Goal: Task Accomplishment & Management: Use online tool/utility

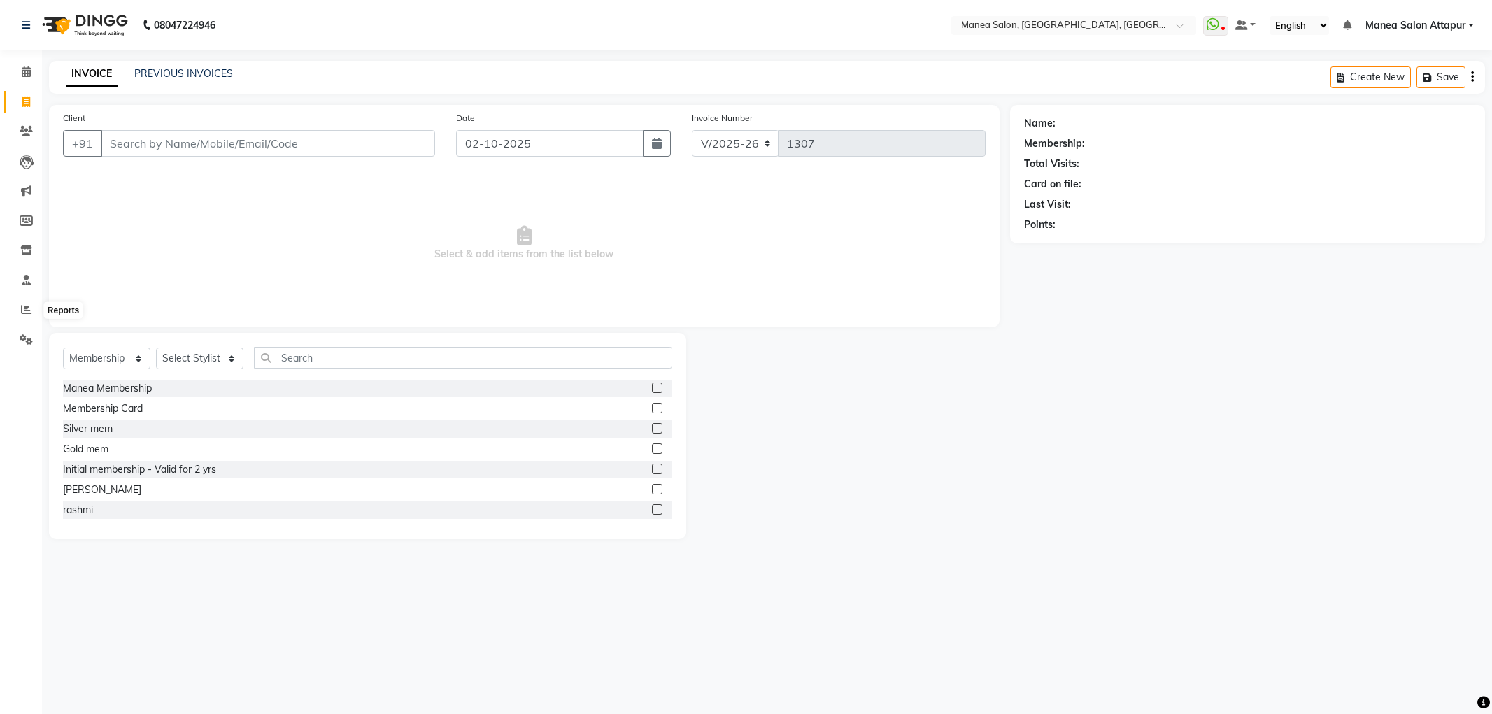
select select "6587"
click at [99, 364] on select "Select Service Product Membership Package Voucher Prepaid Gift Card" at bounding box center [106, 359] width 87 height 22
select select "service"
click at [63, 348] on select "Select Service Product Membership Package Voucher Prepaid Gift Card" at bounding box center [106, 359] width 87 height 22
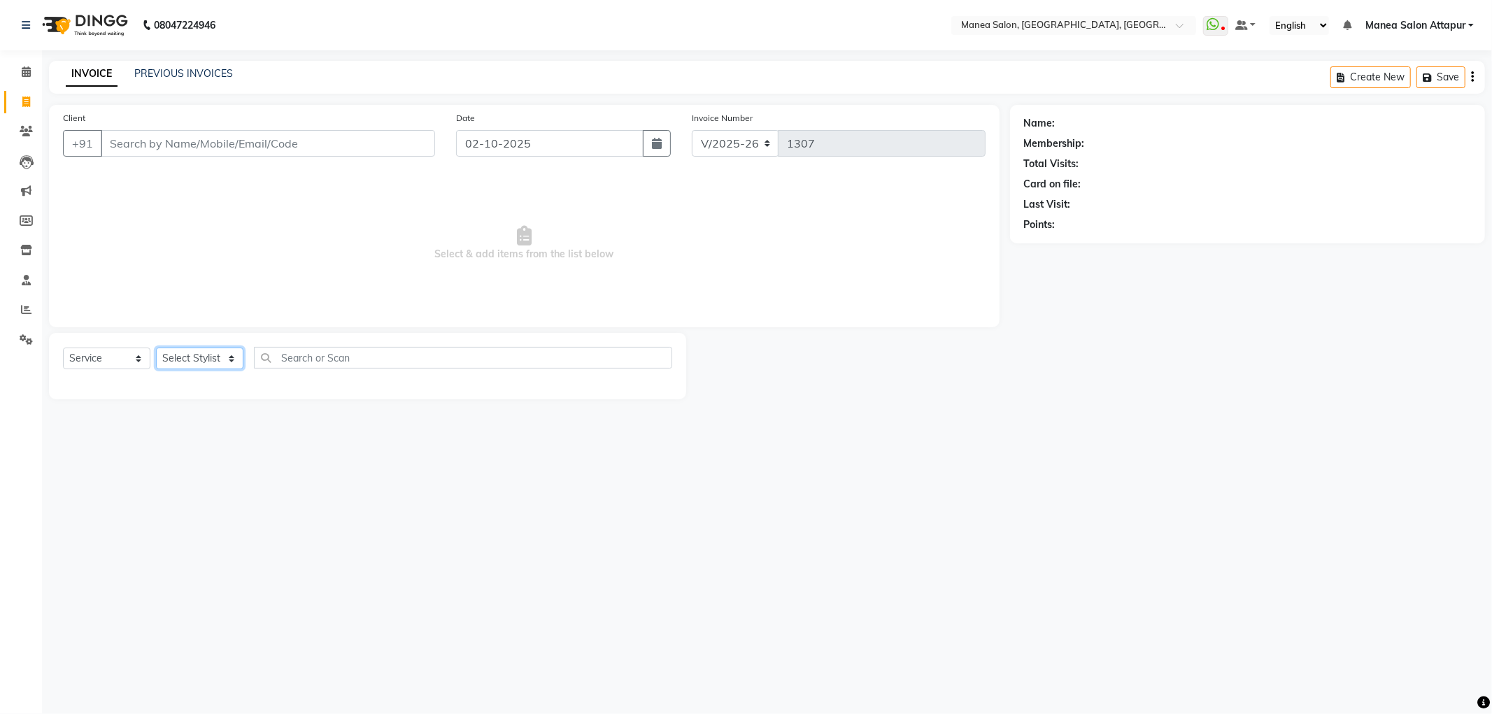
click at [192, 362] on select "Select Stylist Aryan Ashok [PERSON_NAME] [PERSON_NAME] [PERSON_NAME] [PERSON_NA…" at bounding box center [199, 359] width 87 height 22
select select "51269"
click at [156, 348] on select "Select Stylist Aryan Ashok [PERSON_NAME] [PERSON_NAME] [PERSON_NAME] [PERSON_NA…" at bounding box center [199, 359] width 87 height 22
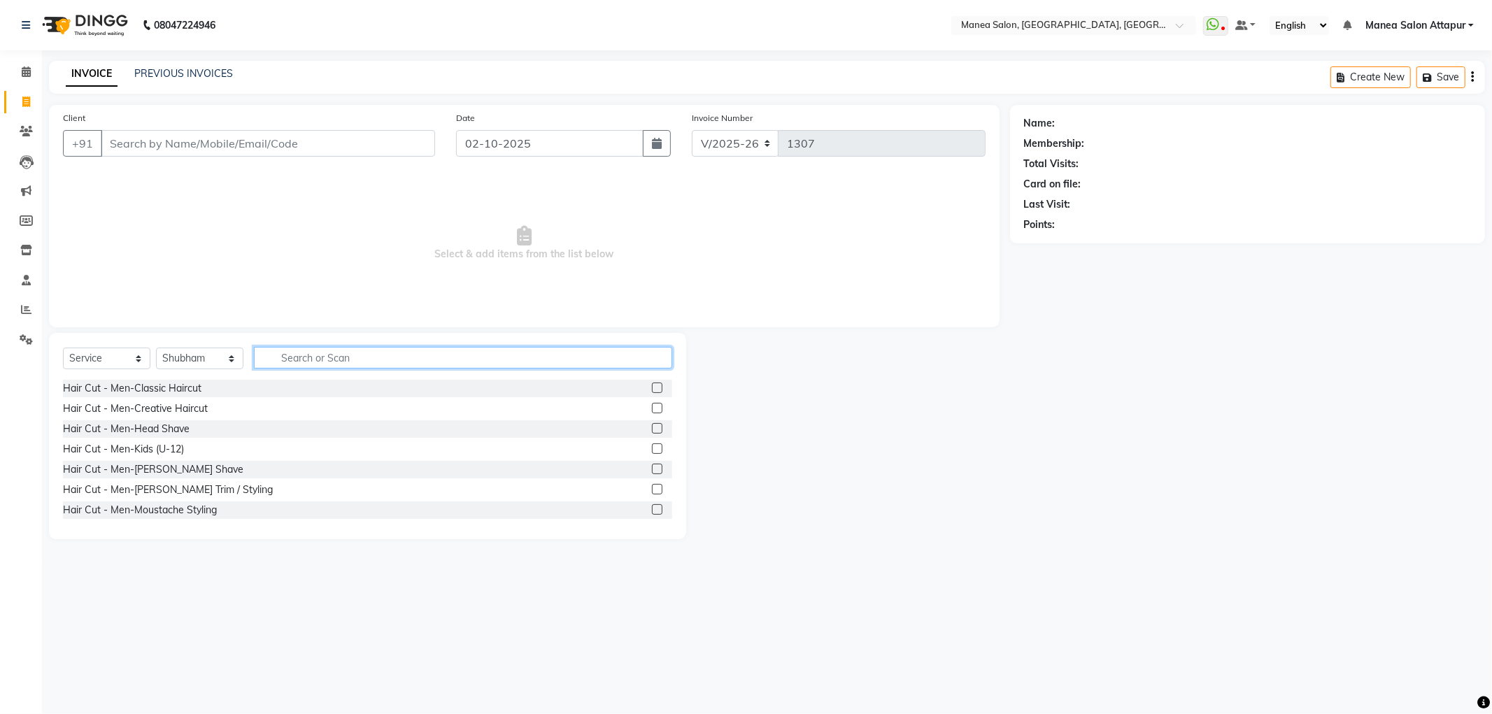
click at [439, 347] on input "text" at bounding box center [463, 358] width 418 height 22
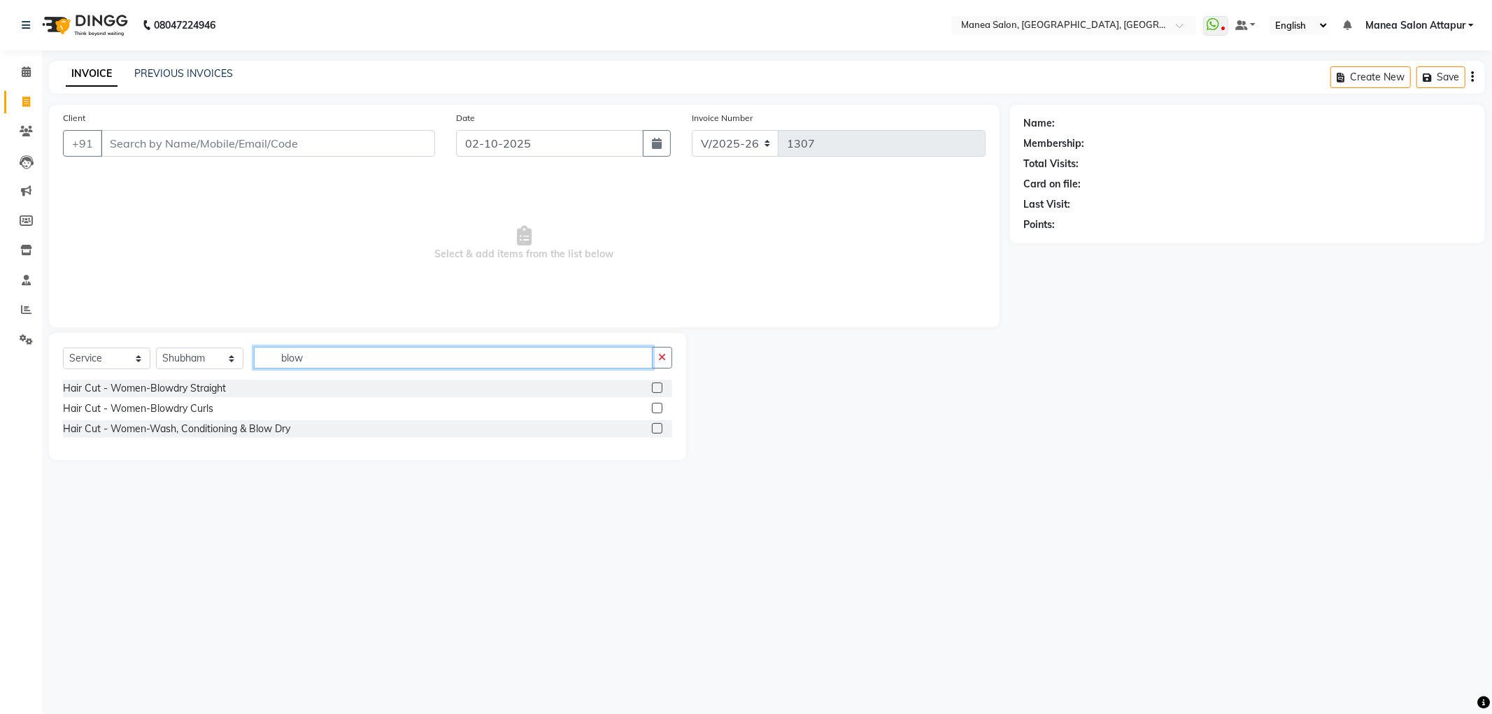
type input "blow"
click at [653, 429] on label at bounding box center [657, 428] width 10 height 10
click at [653, 429] on input "checkbox" at bounding box center [656, 429] width 9 height 9
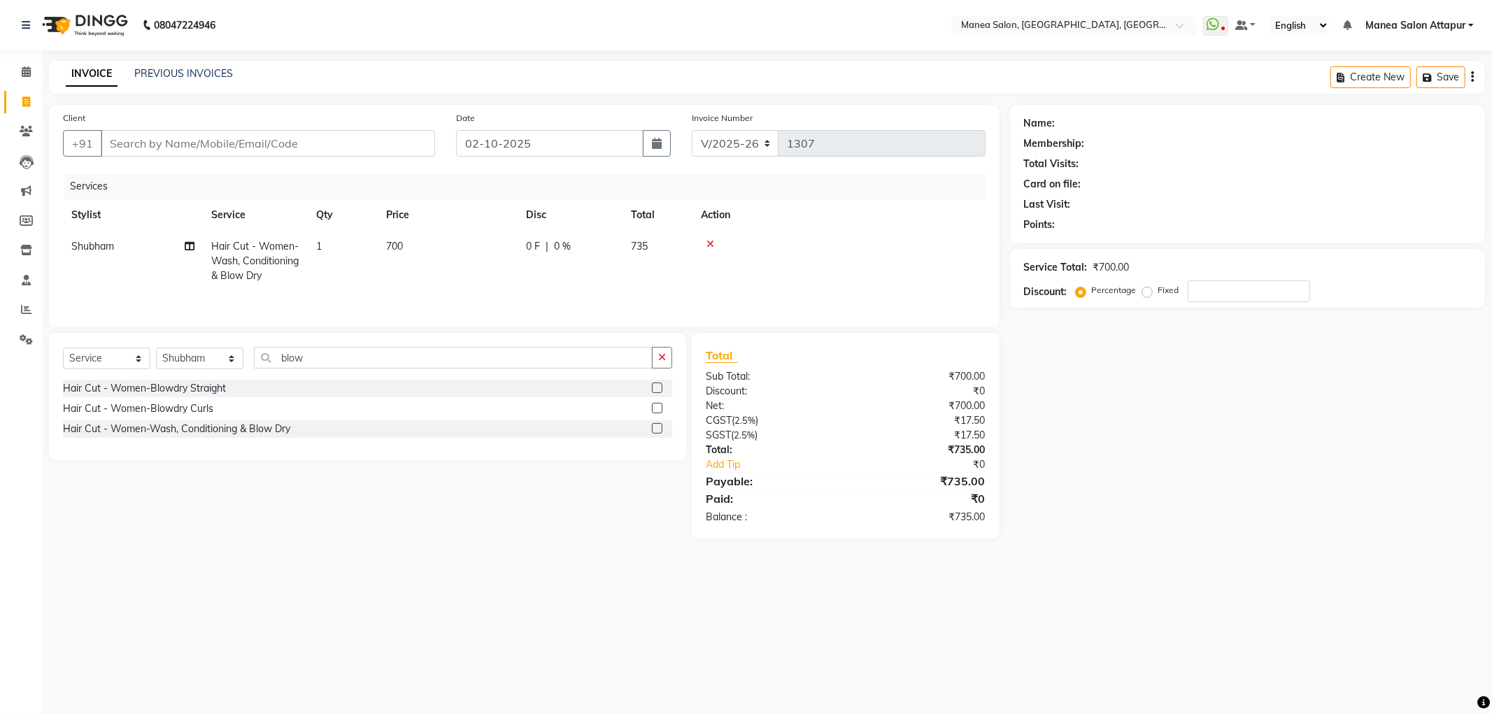
click at [659, 432] on label at bounding box center [657, 428] width 10 height 10
click at [659, 432] on input "checkbox" at bounding box center [656, 429] width 9 height 9
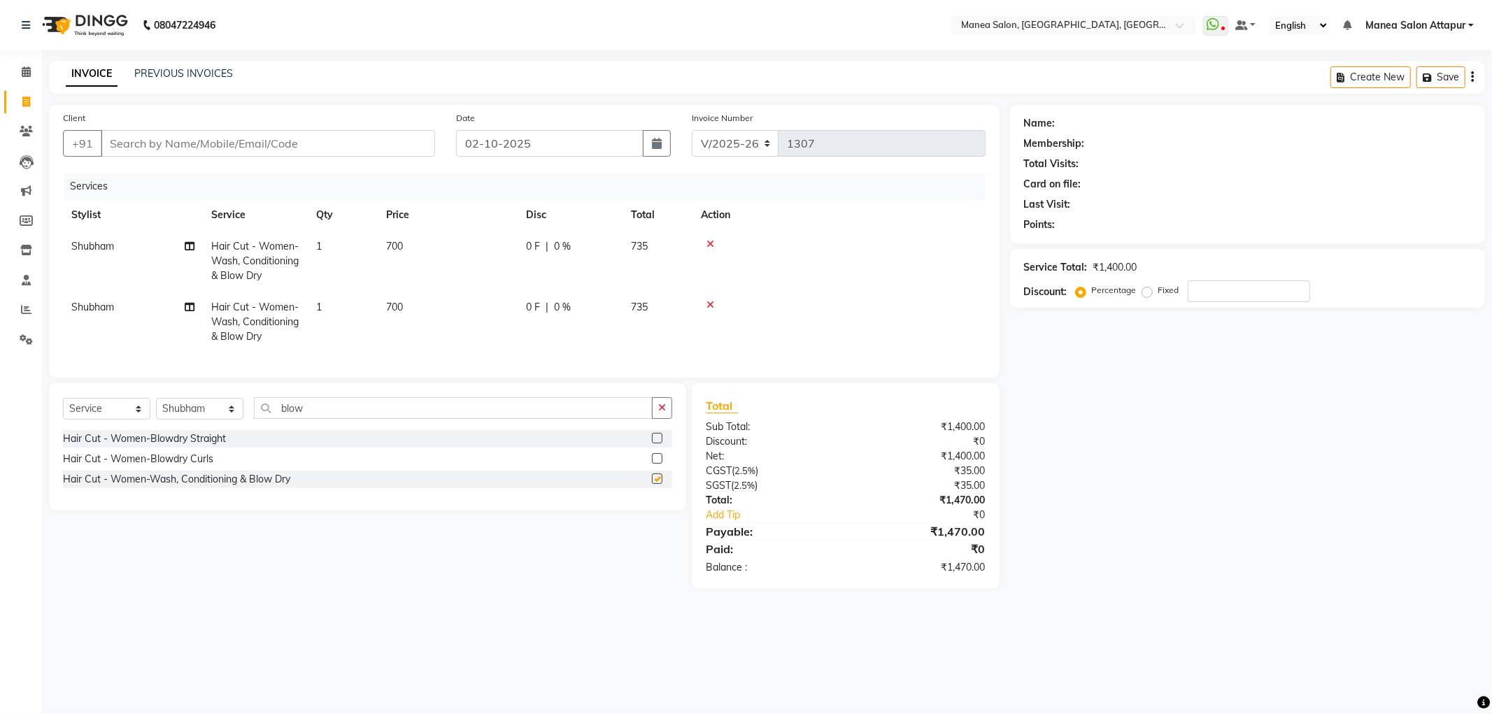
checkbox input "false"
click at [338, 139] on input "Client" at bounding box center [268, 143] width 334 height 27
type input "7"
type input "0"
click at [207, 180] on ngb-highlight "7303 861418" at bounding box center [195, 176] width 73 height 14
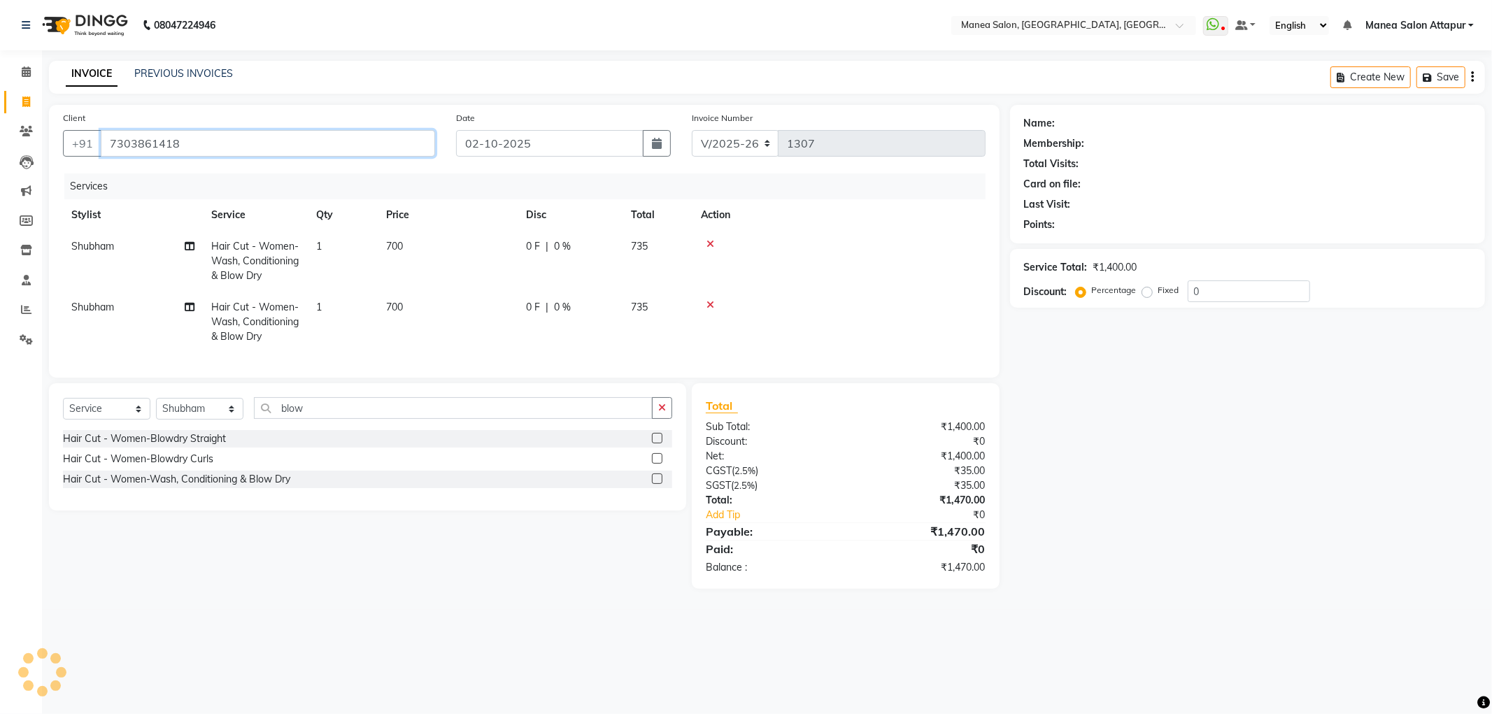
type input "7303861418"
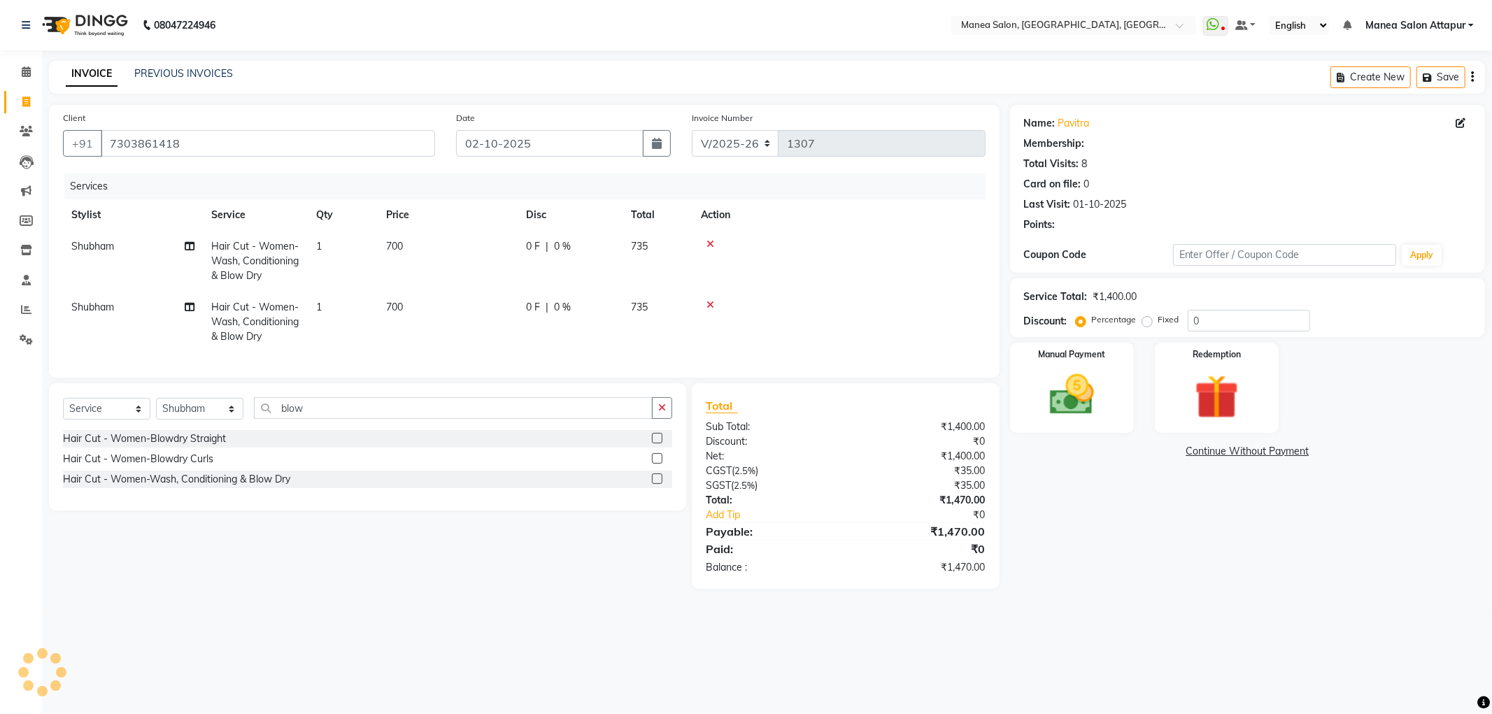
select select "1: Object"
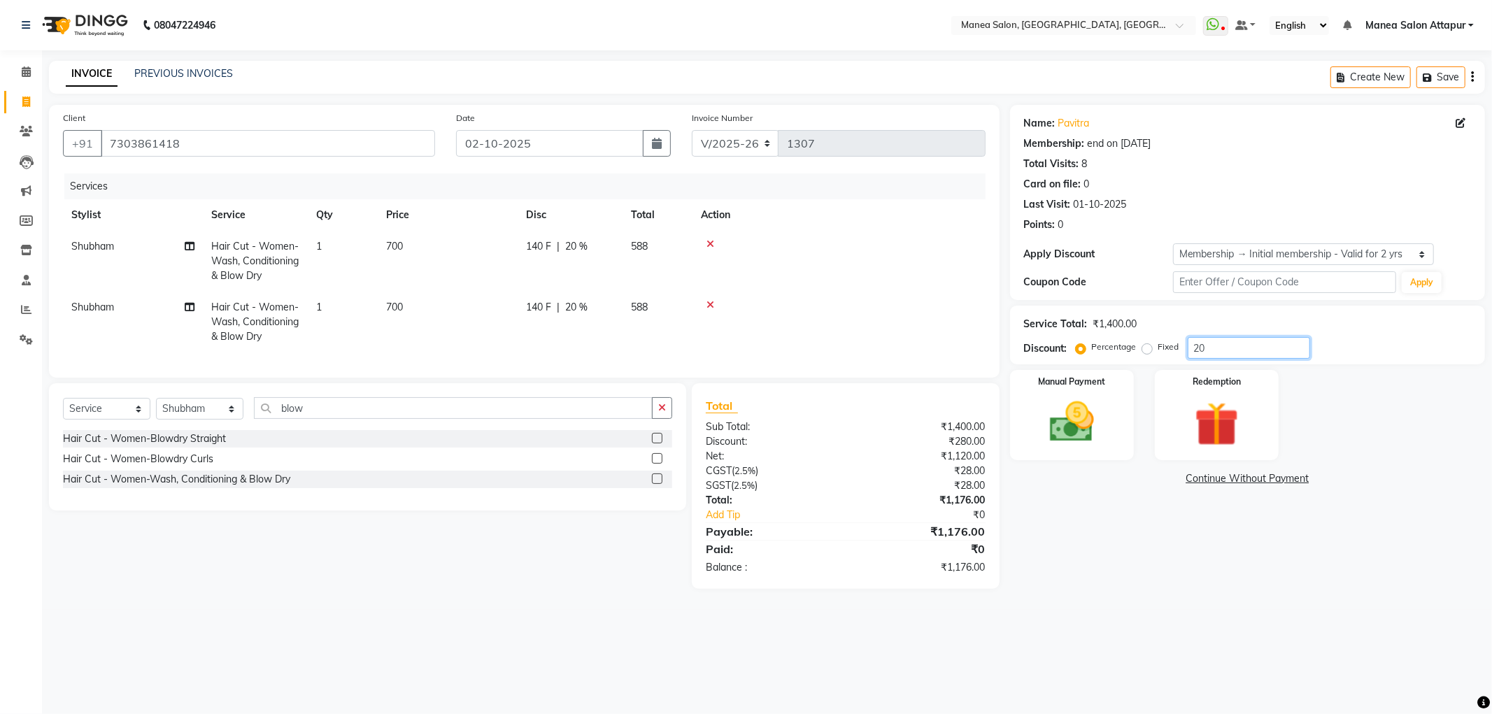
click at [1217, 353] on input "20" at bounding box center [1249, 348] width 122 height 22
type input "2"
type input "25.17"
click at [1029, 415] on div "Manual Payment" at bounding box center [1071, 415] width 129 height 94
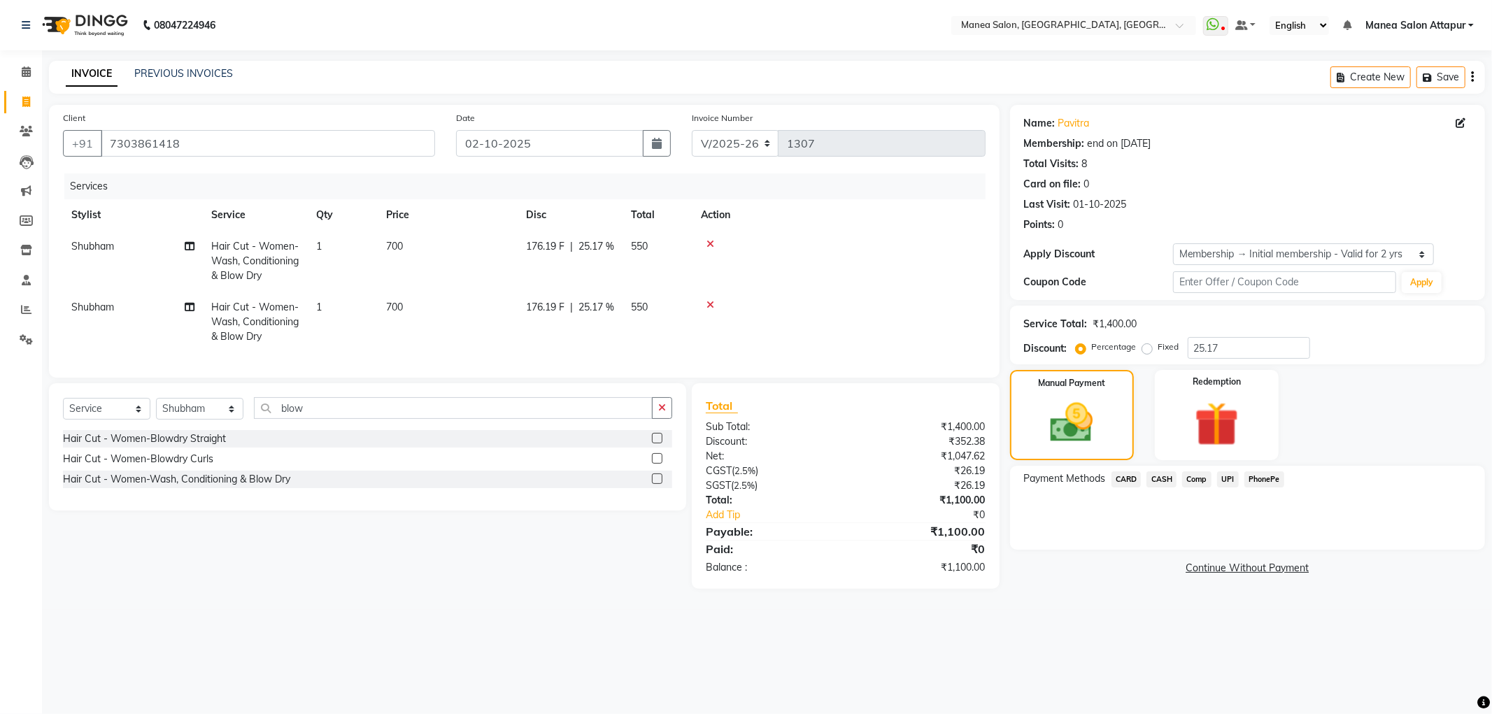
click at [1163, 483] on span "CASH" at bounding box center [1162, 479] width 30 height 16
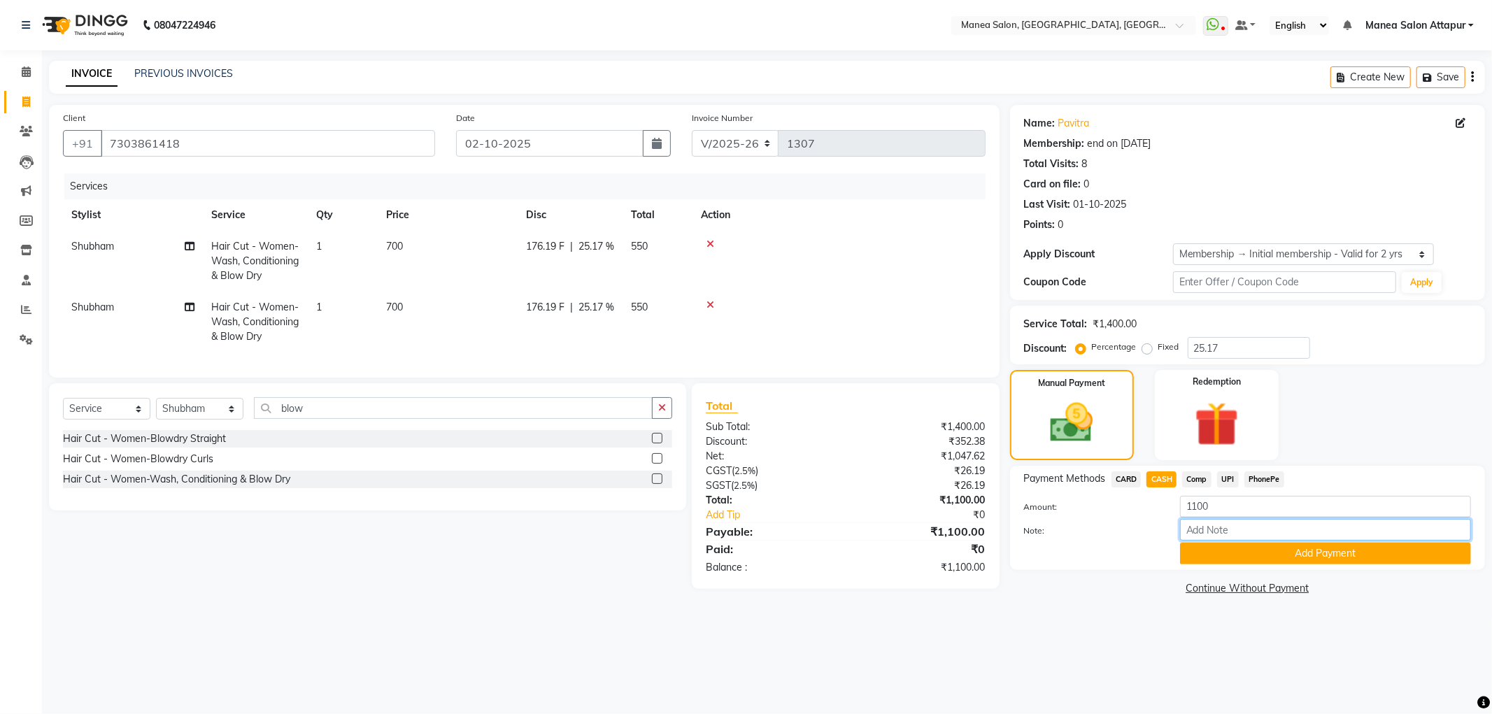
click at [1195, 534] on input "Note:" at bounding box center [1325, 530] width 291 height 22
type input "Counter Cash"
click at [1270, 560] on button "Add Payment" at bounding box center [1325, 554] width 291 height 22
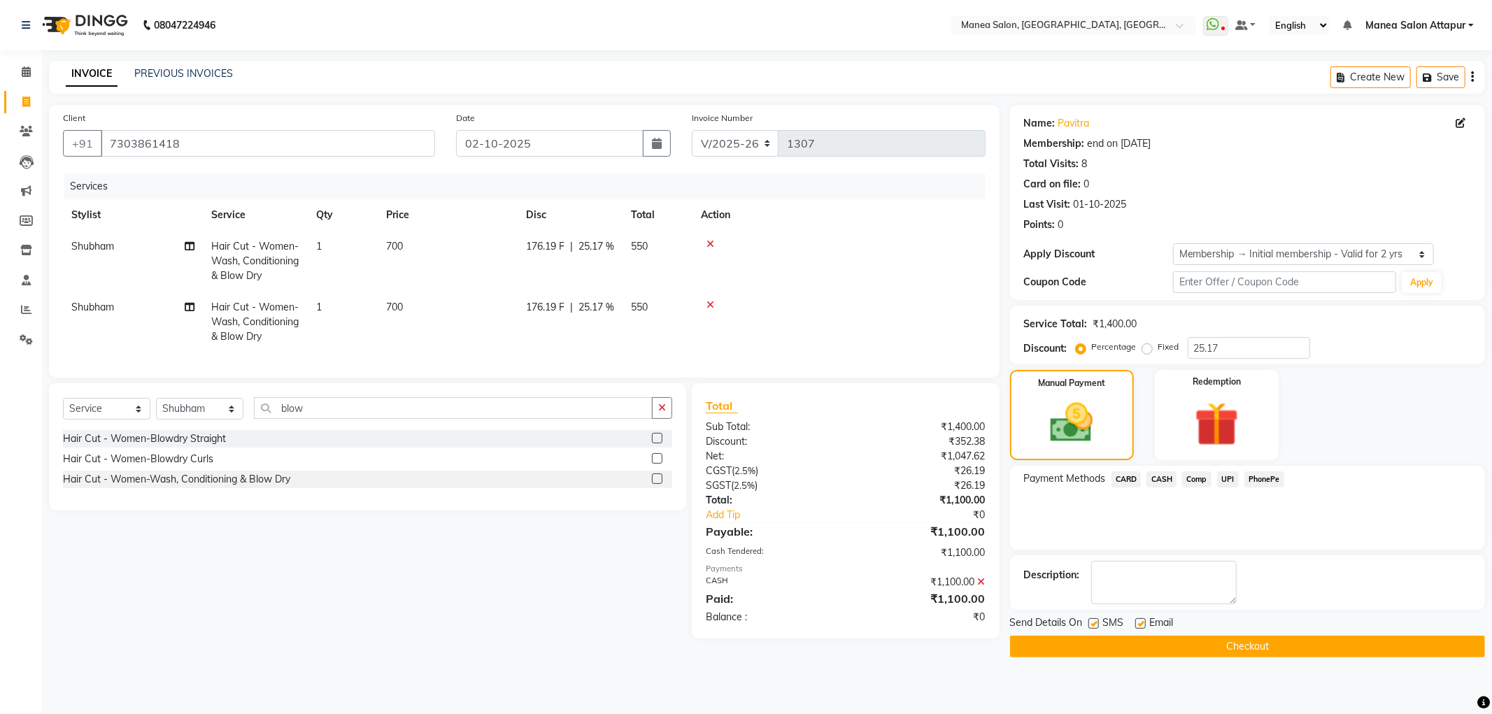
click at [1284, 639] on button "Checkout" at bounding box center [1247, 647] width 475 height 22
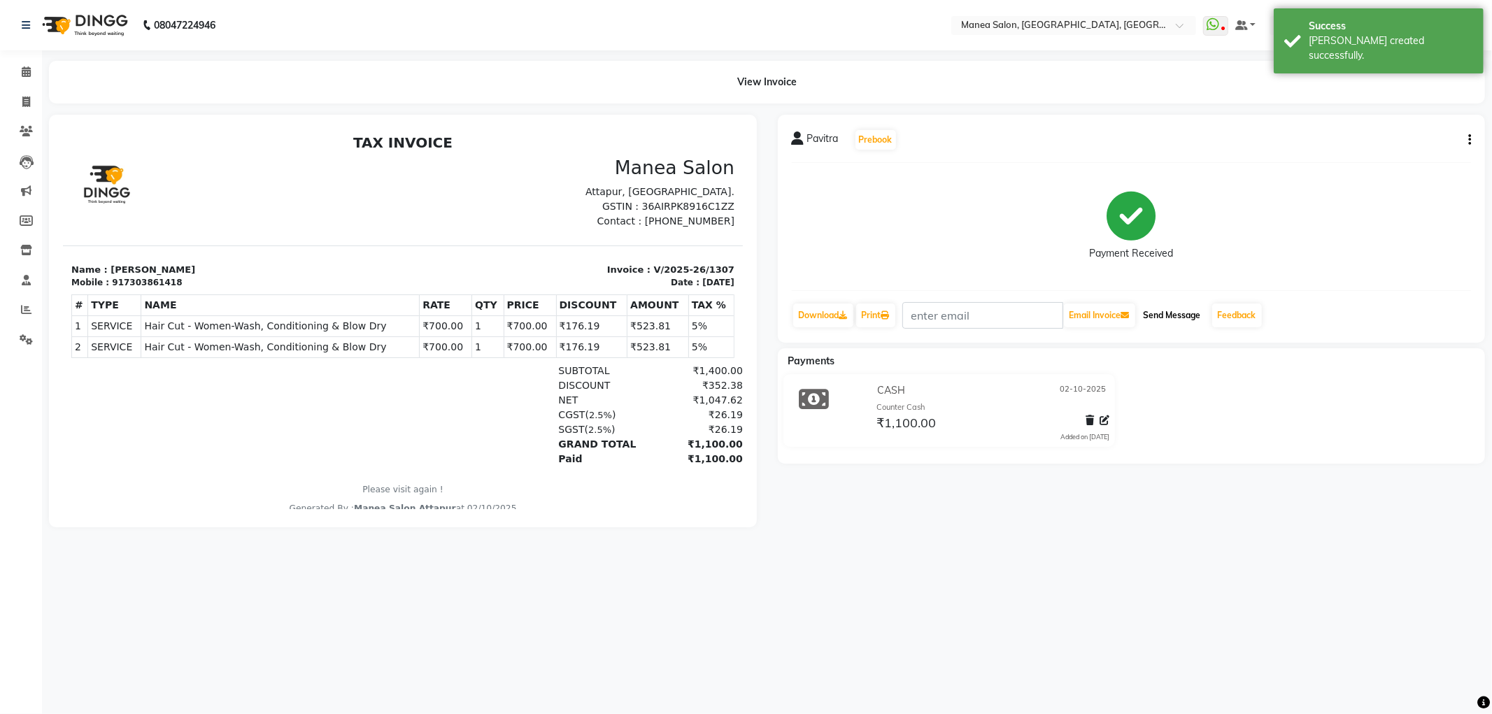
click at [1179, 318] on button "Send Message" at bounding box center [1172, 316] width 69 height 24
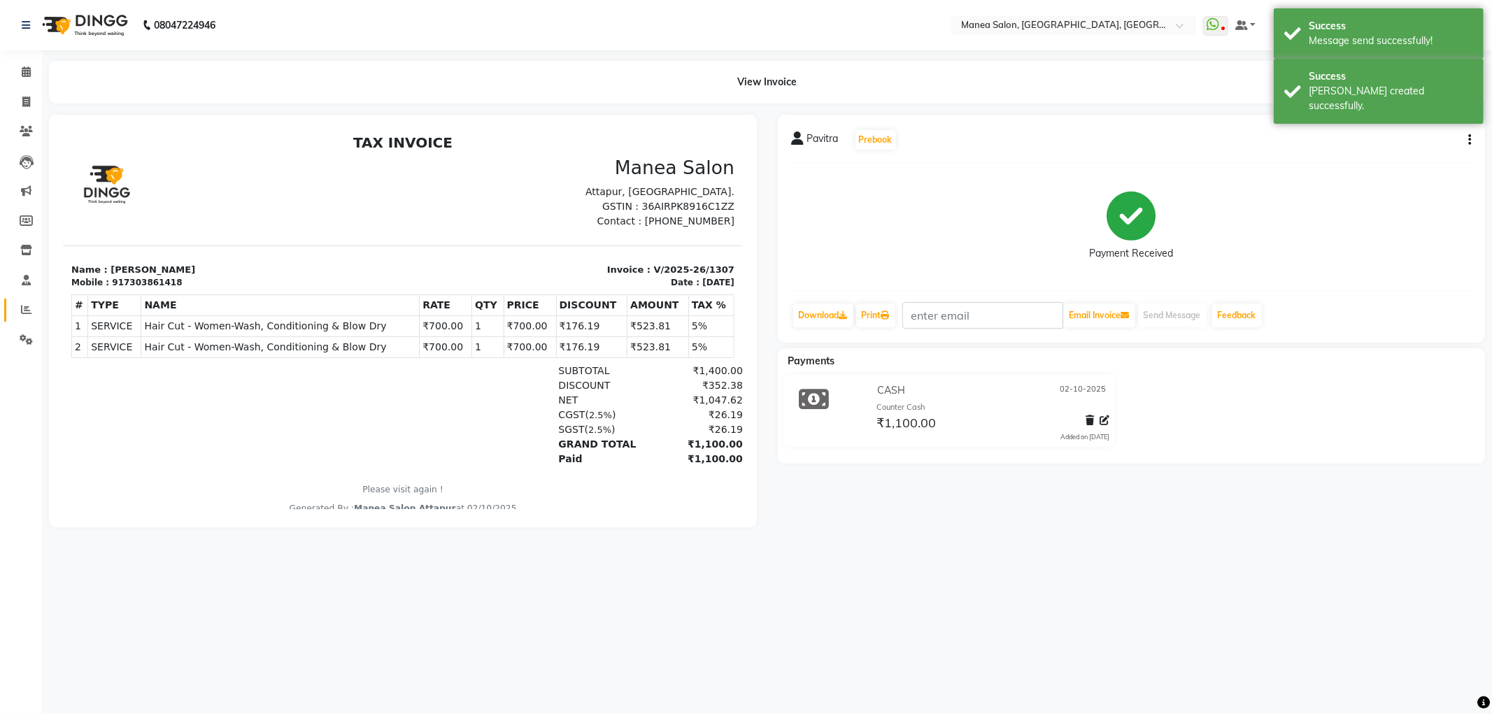
click at [24, 319] on link "Reports" at bounding box center [21, 310] width 34 height 23
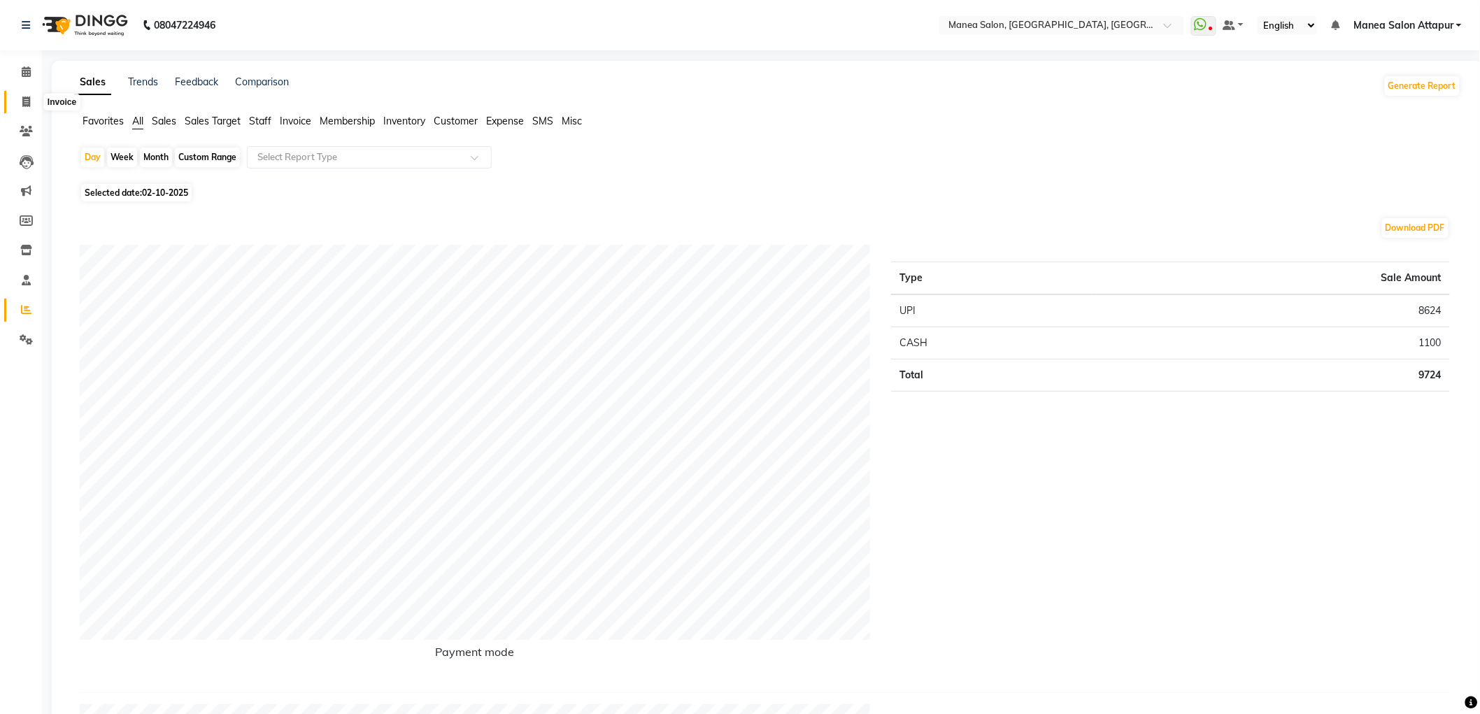
click at [25, 103] on icon at bounding box center [26, 102] width 8 height 10
select select "6587"
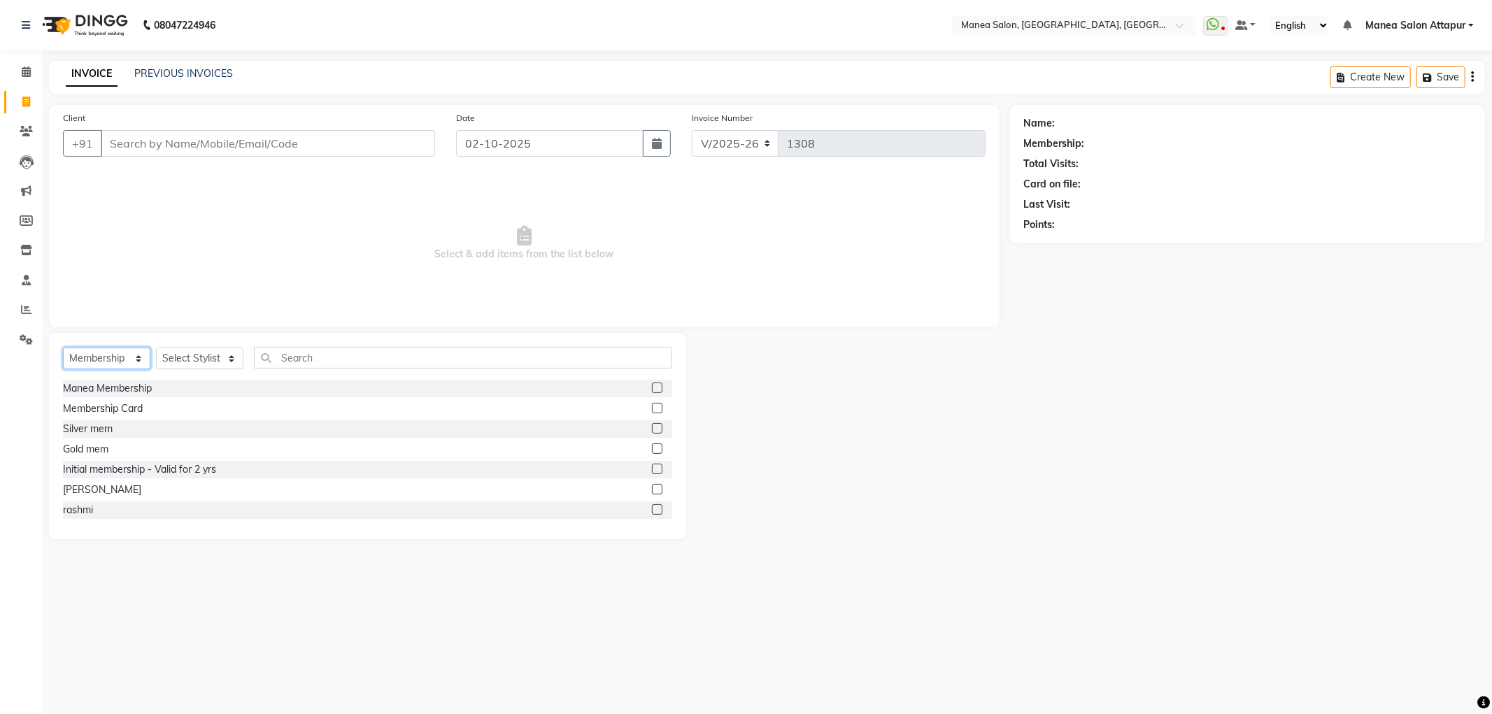
click at [126, 369] on select "Select Service Product Membership Package Voucher Prepaid Gift Card" at bounding box center [106, 359] width 87 height 22
select select "service"
click at [63, 348] on select "Select Service Product Membership Package Voucher Prepaid Gift Card" at bounding box center [106, 359] width 87 height 22
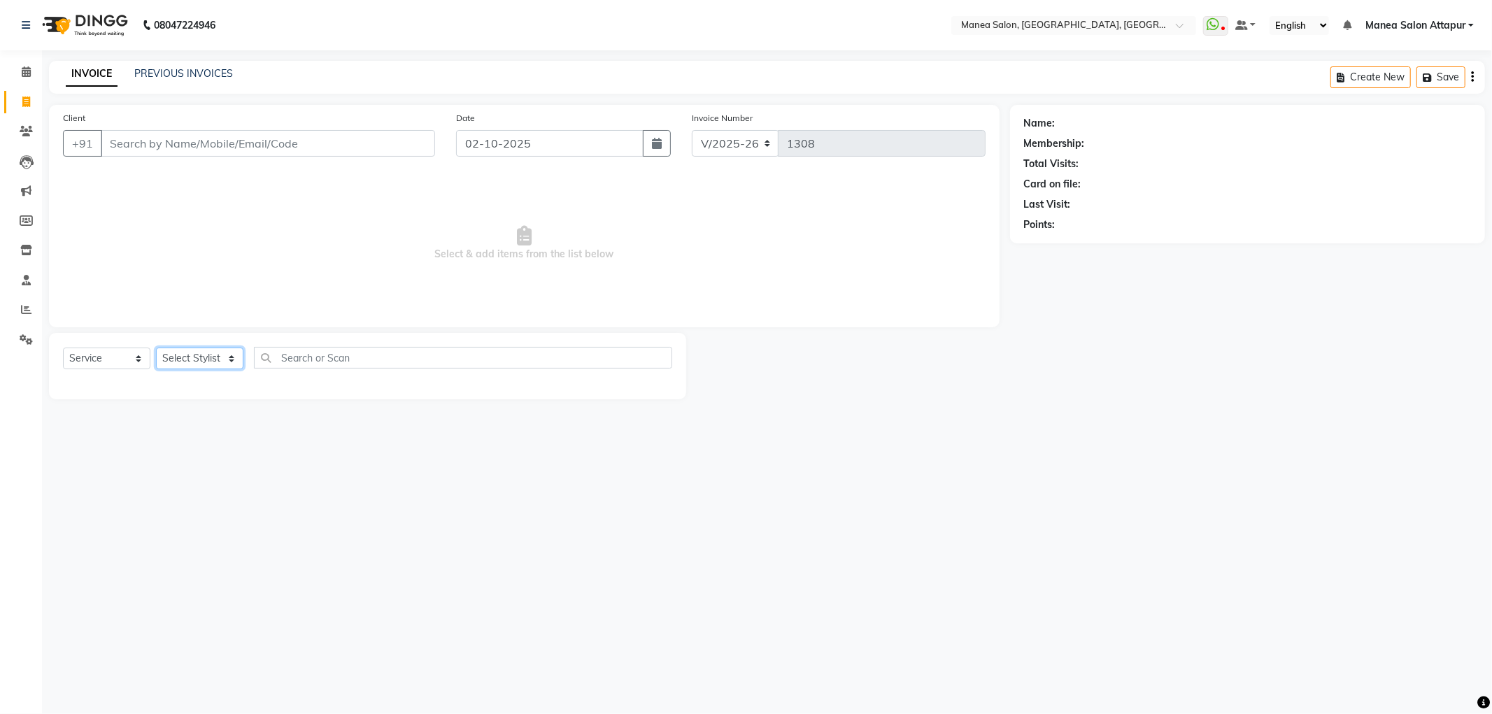
click at [185, 357] on select "Select Stylist Aryan Ashok [PERSON_NAME] [PERSON_NAME] [PERSON_NAME] [PERSON_NA…" at bounding box center [199, 359] width 87 height 22
select select "84082"
click at [156, 348] on select "Select Stylist Aryan Ashok [PERSON_NAME] [PERSON_NAME] [PERSON_NAME] [PERSON_NA…" at bounding box center [199, 359] width 87 height 22
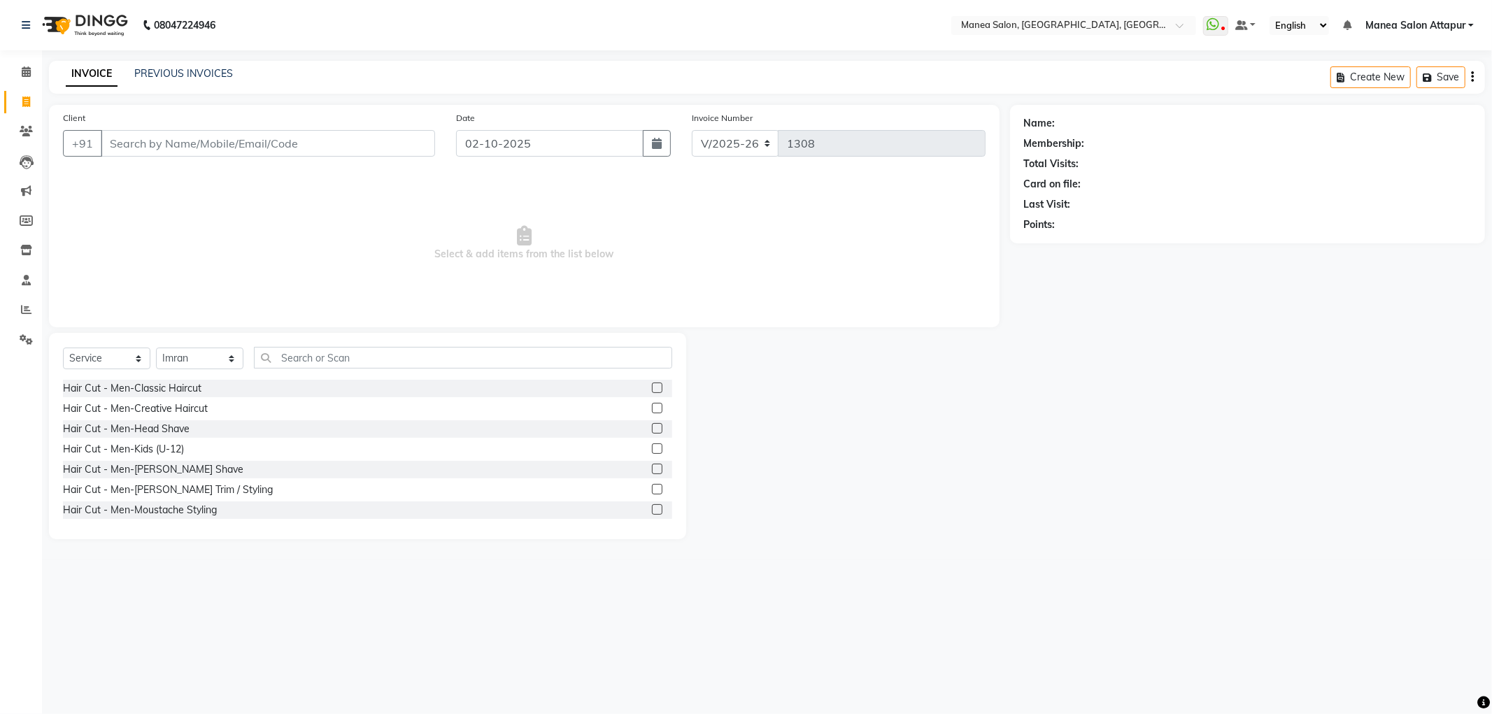
click at [652, 388] on label at bounding box center [657, 388] width 10 height 10
click at [652, 388] on input "checkbox" at bounding box center [656, 388] width 9 height 9
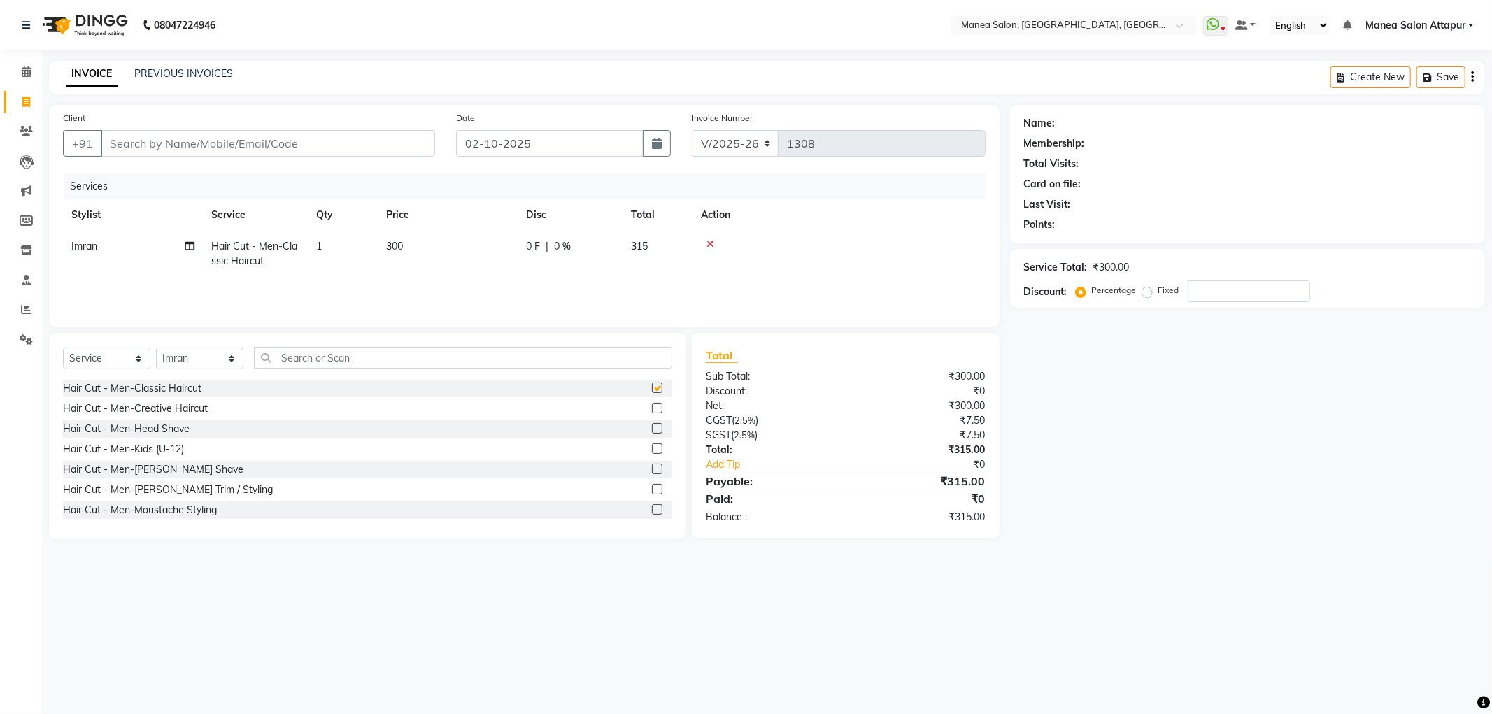
checkbox input "false"
click at [274, 143] on input "Client" at bounding box center [268, 143] width 334 height 27
type input "9"
type input "0"
click at [199, 173] on ngb-highlight "92477 68006" at bounding box center [184, 176] width 73 height 14
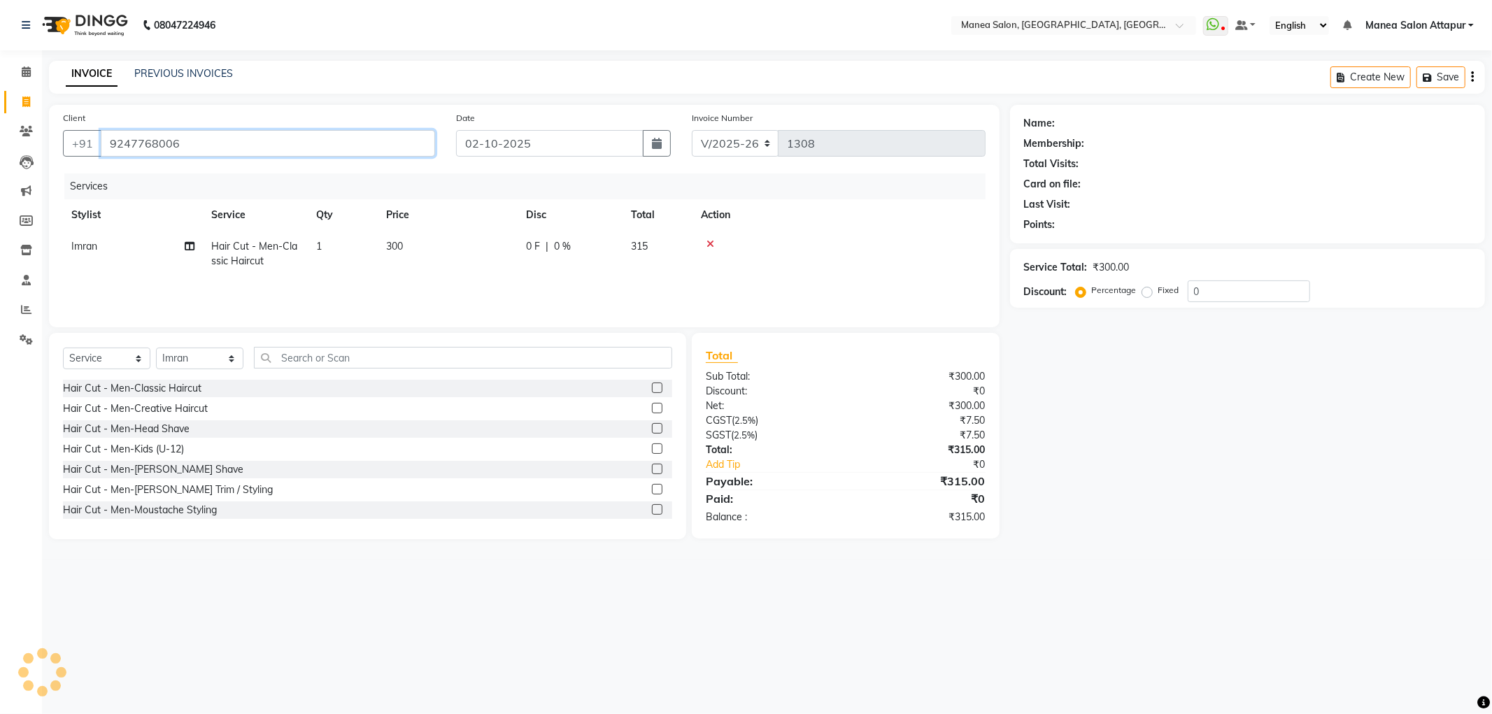
type input "9247768006"
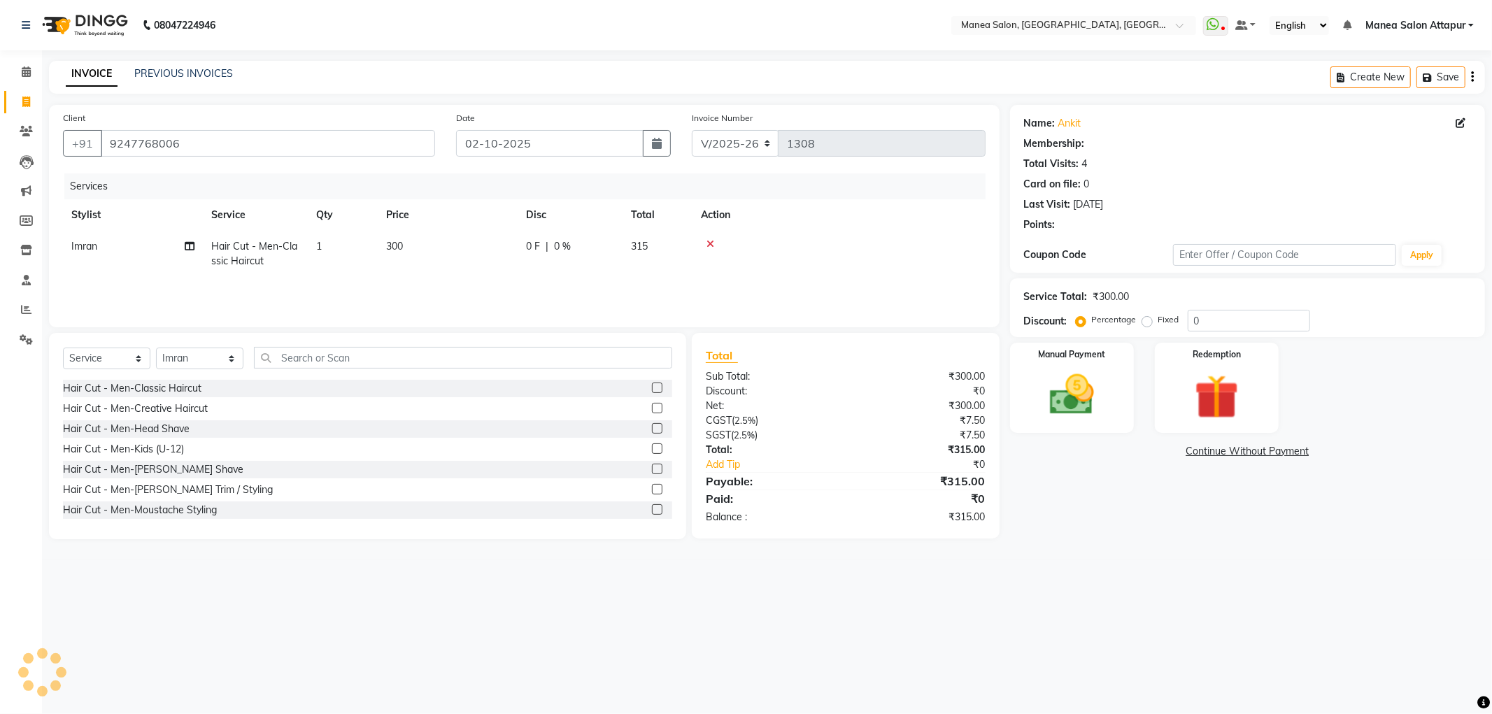
select select "1: Object"
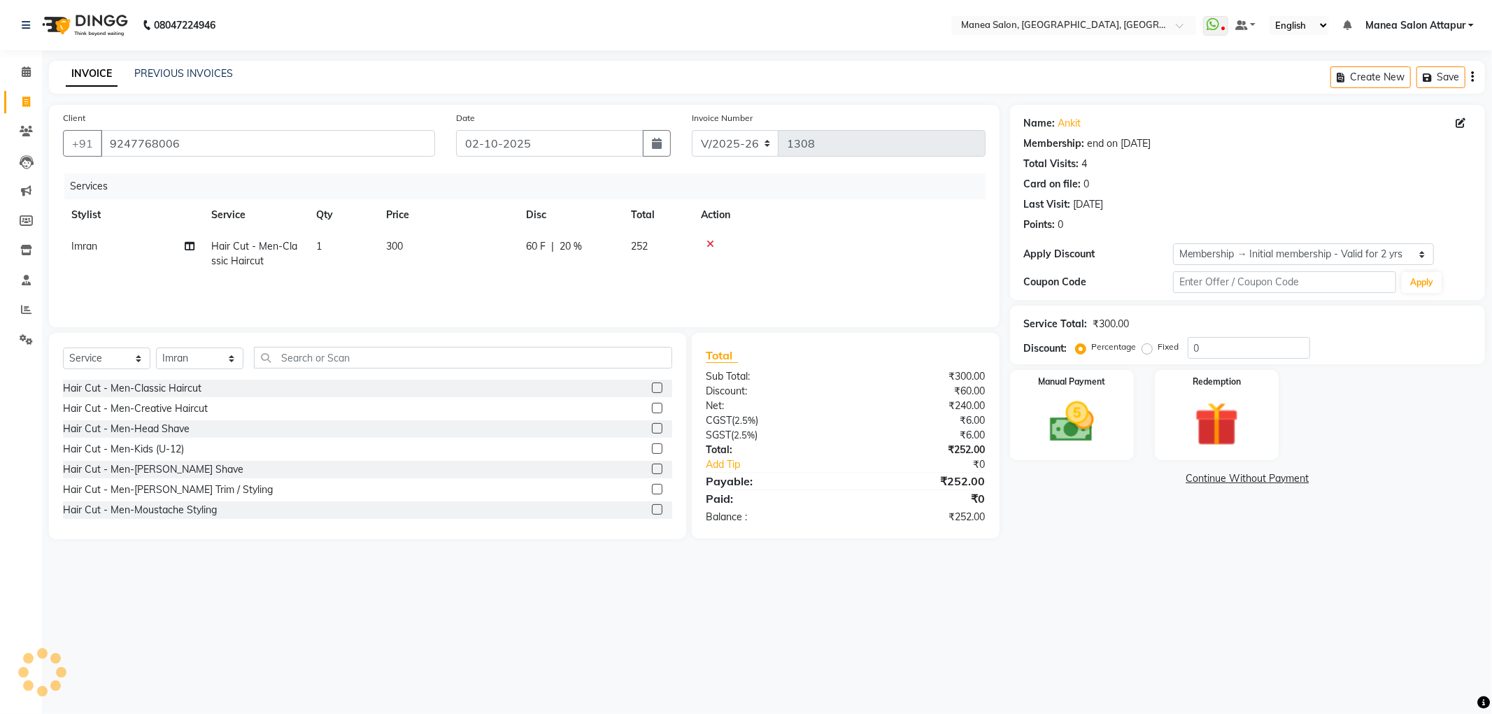
type input "20"
click at [1079, 413] on img at bounding box center [1072, 422] width 75 height 53
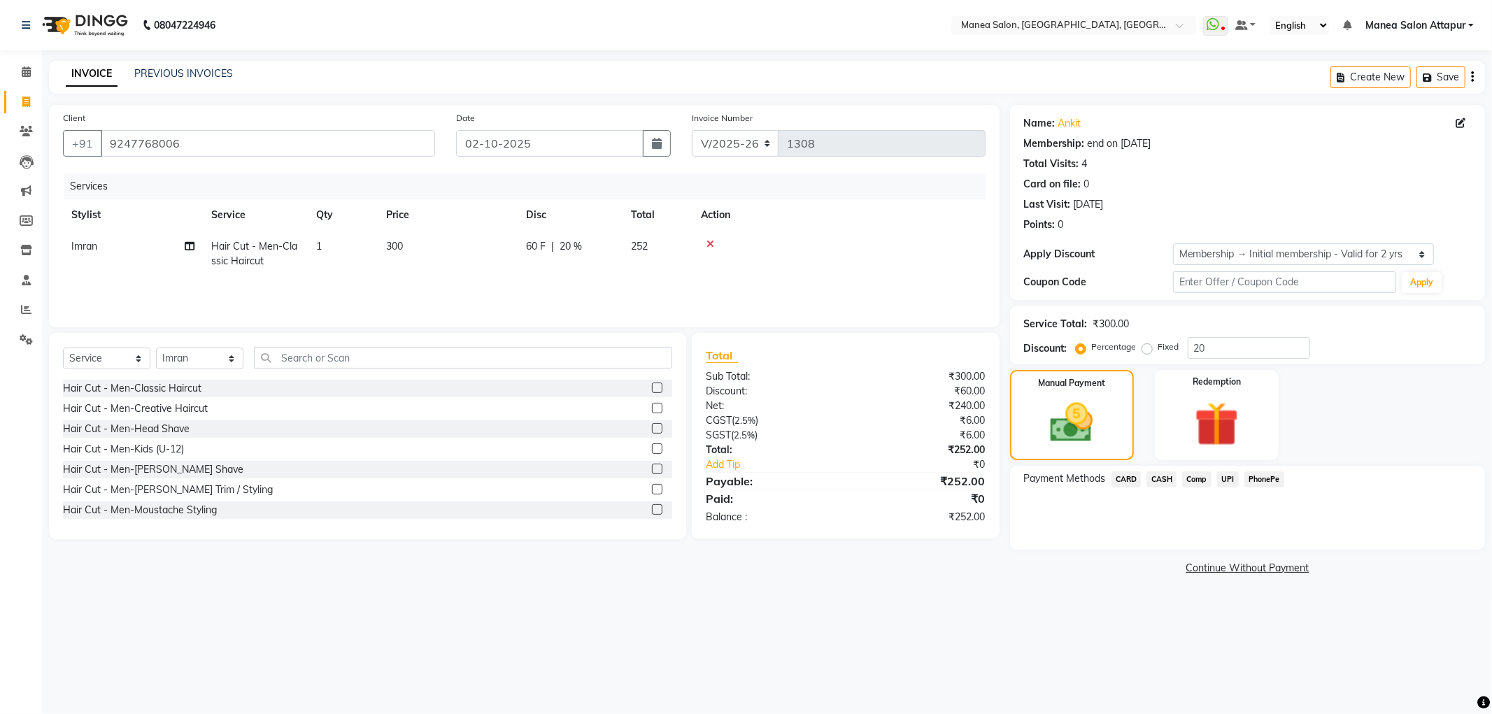
click at [1222, 484] on span "UPI" at bounding box center [1228, 479] width 22 height 16
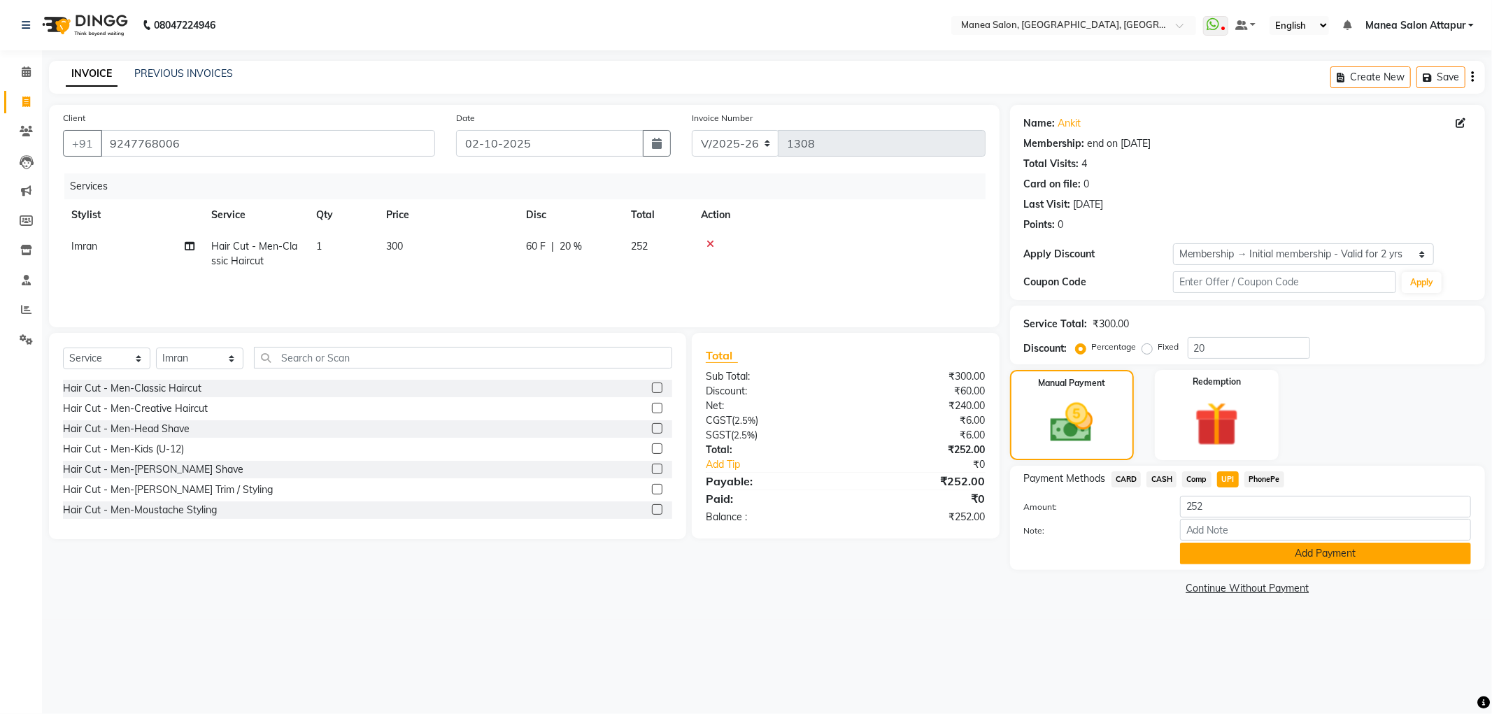
click at [1243, 558] on button "Add Payment" at bounding box center [1325, 554] width 291 height 22
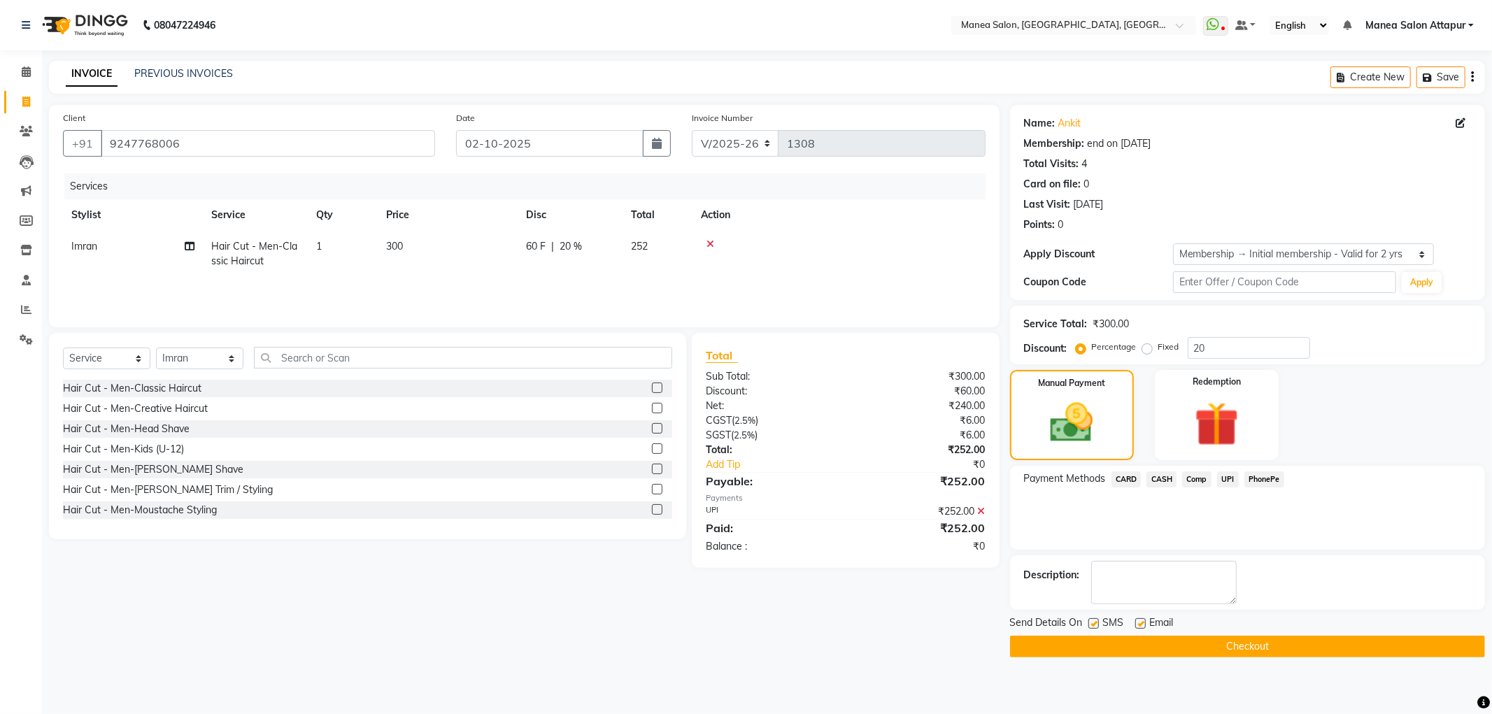
click at [1178, 656] on button "Checkout" at bounding box center [1247, 647] width 475 height 22
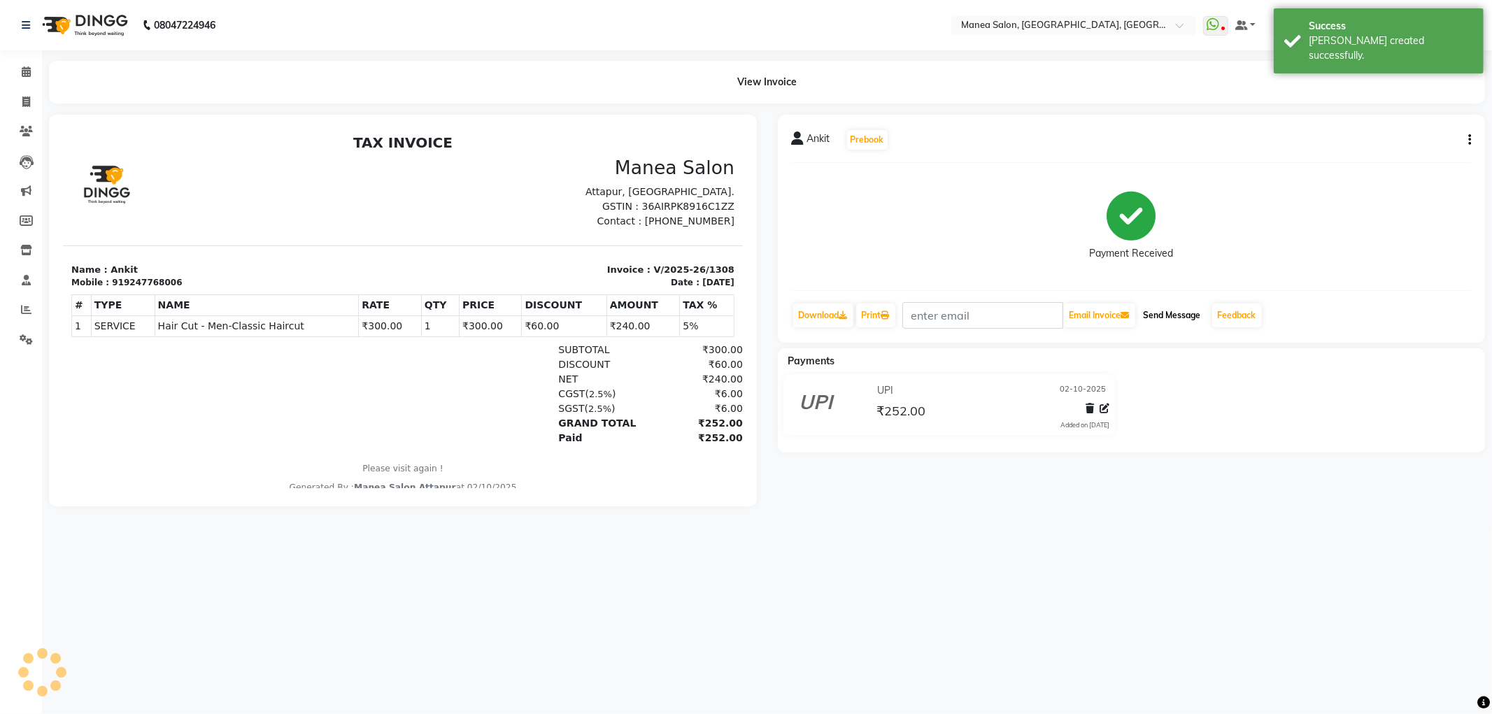
click at [1174, 322] on button "Send Message" at bounding box center [1172, 316] width 69 height 24
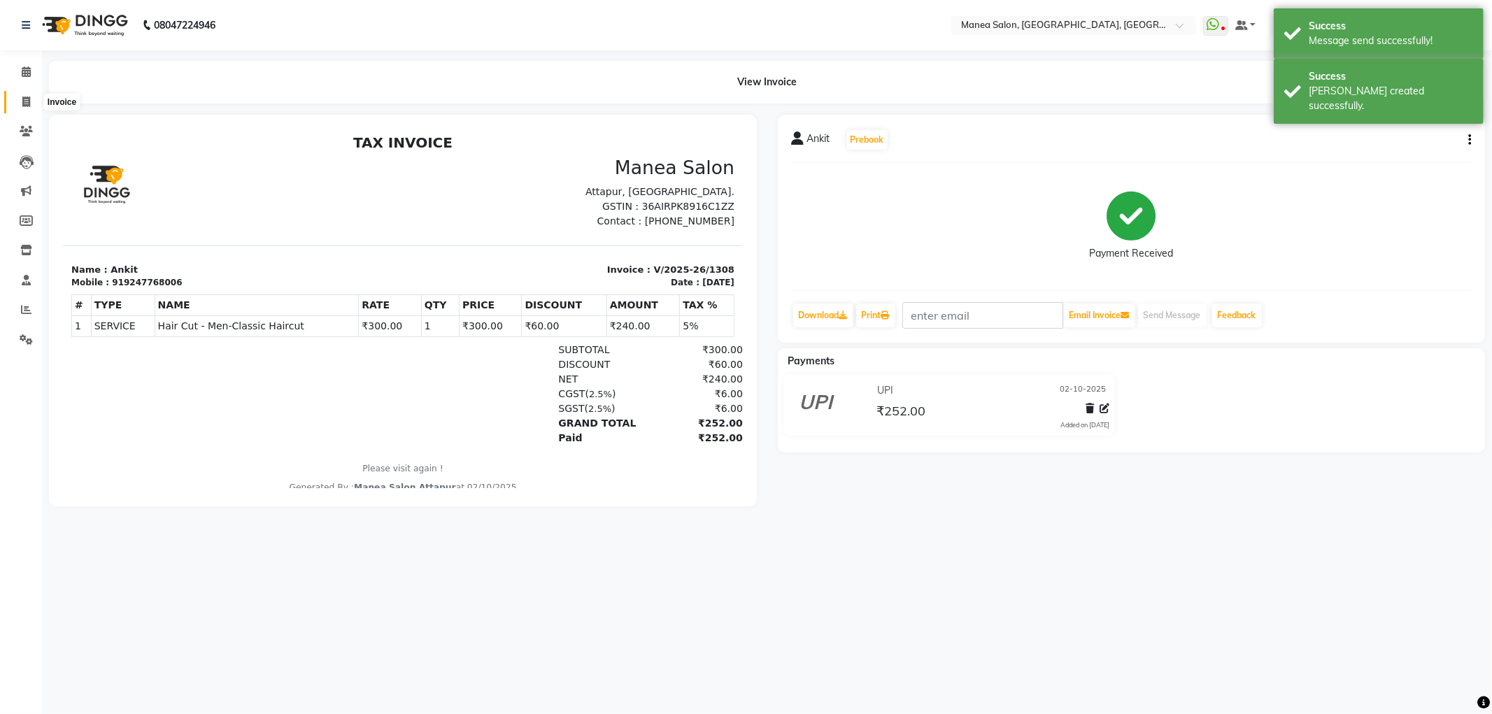
click at [31, 94] on span at bounding box center [26, 102] width 24 height 16
select select "service"
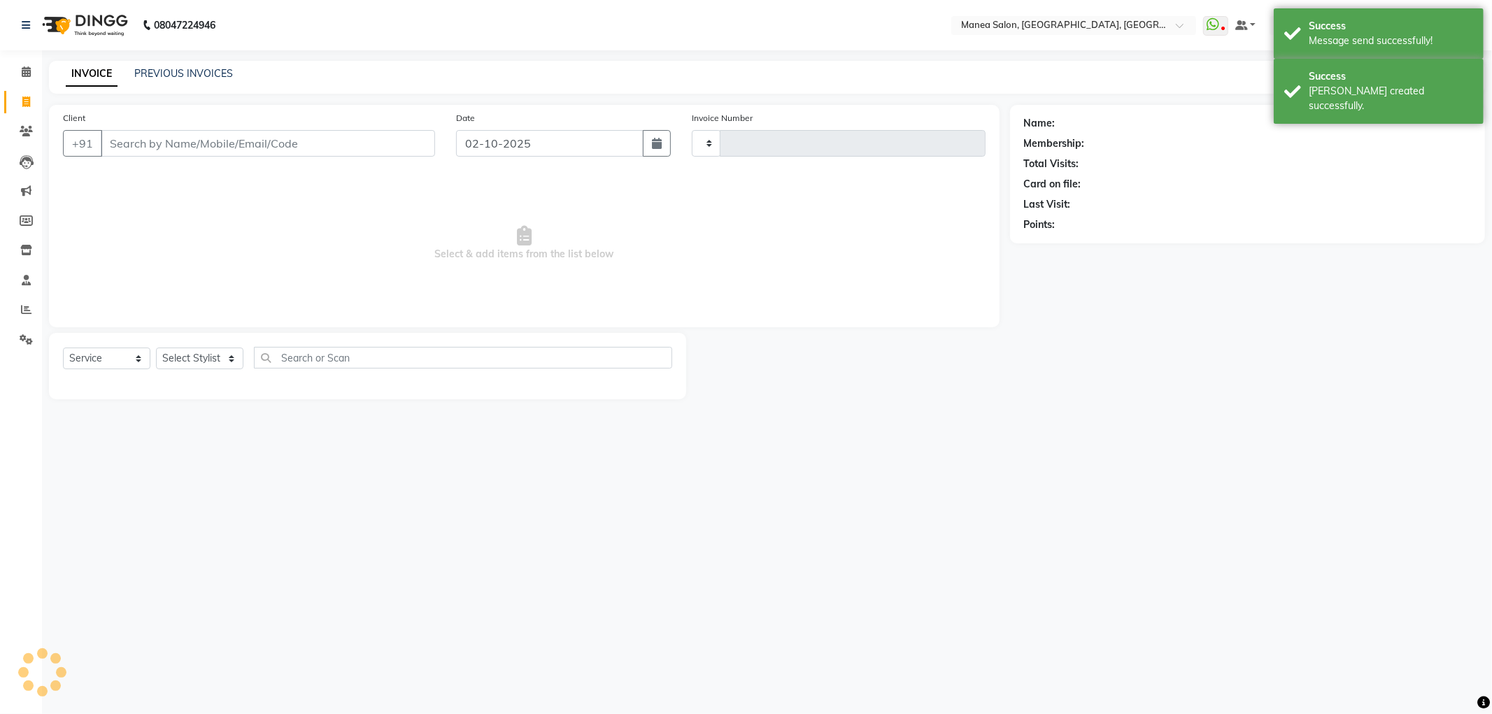
type input "1309"
select select "6587"
select select "membership"
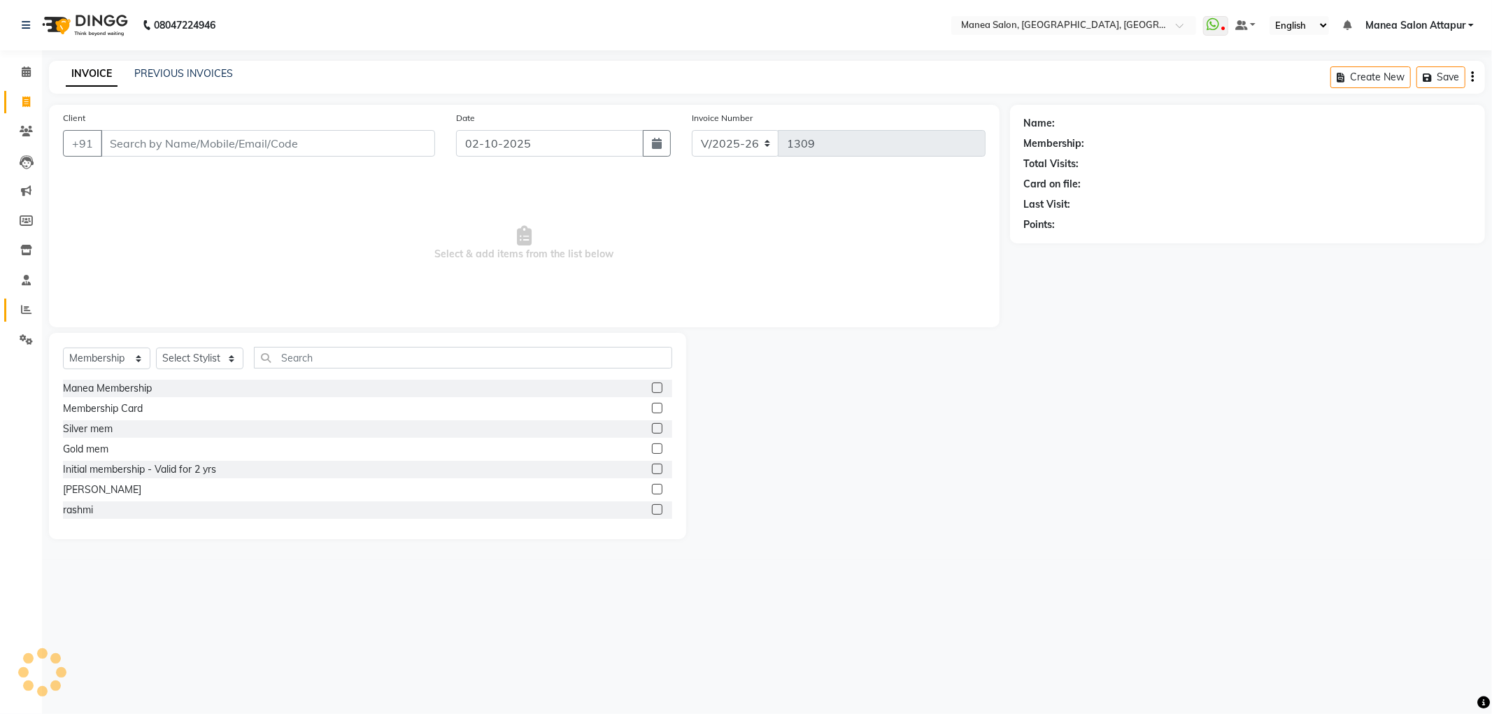
click at [24, 309] on icon at bounding box center [26, 309] width 10 height 10
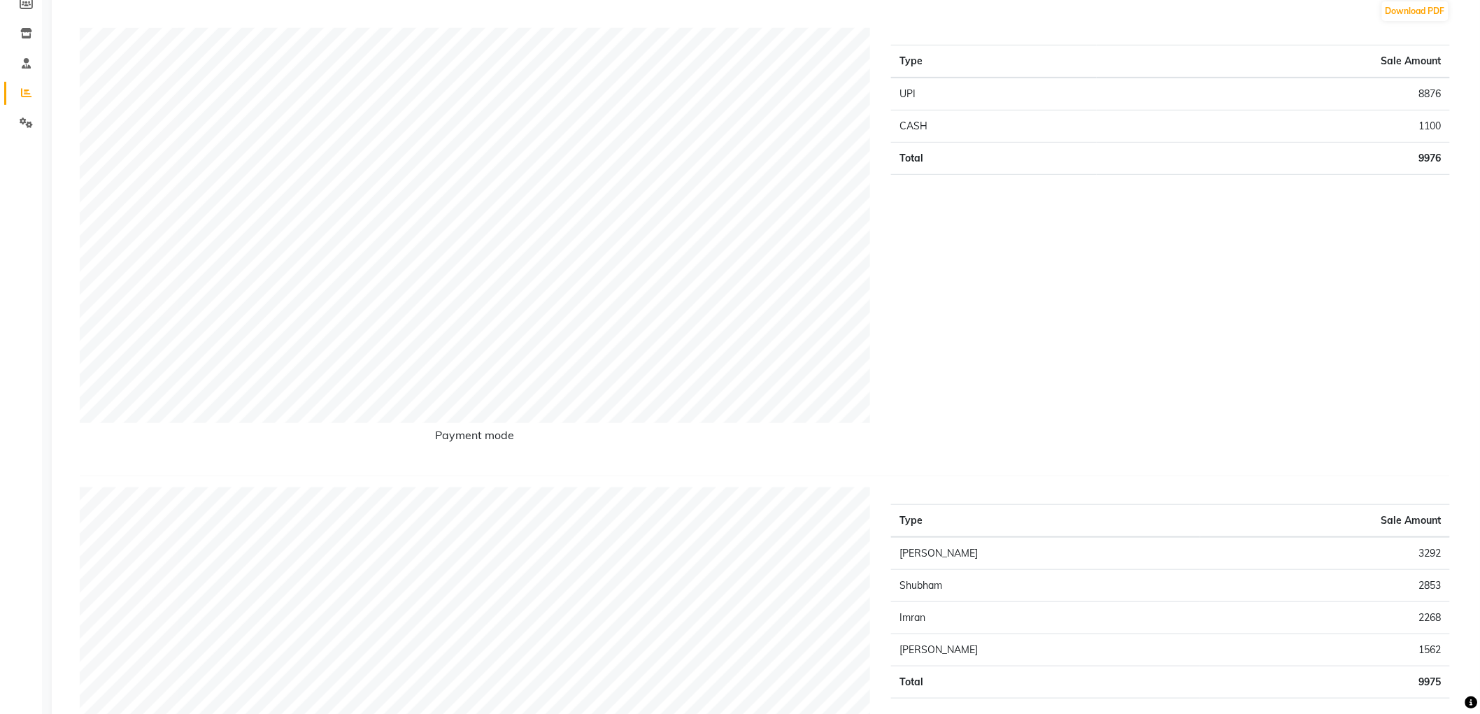
scroll to position [78, 0]
